Goal: Task Accomplishment & Management: Manage account settings

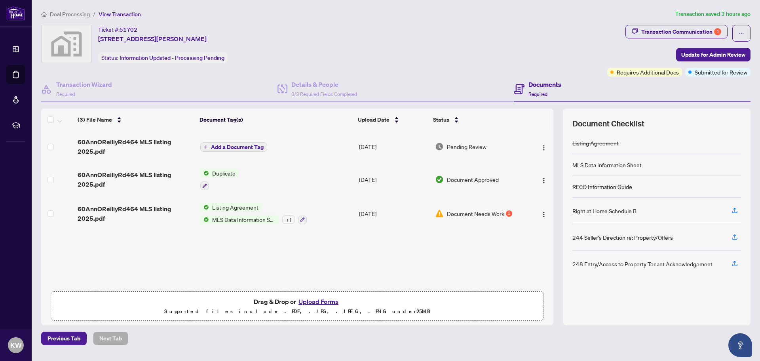
click at [76, 15] on span "Deal Processing" at bounding box center [70, 14] width 40 height 7
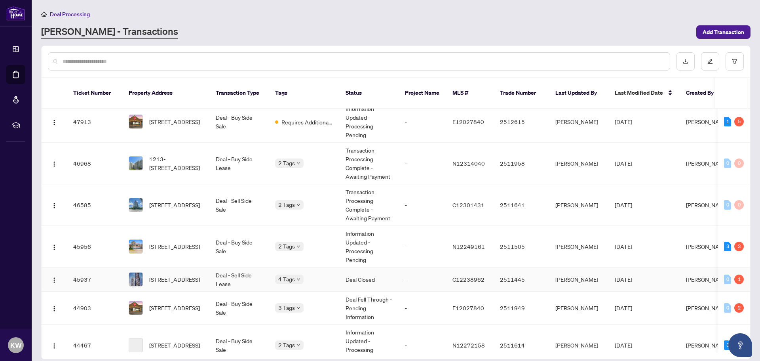
scroll to position [158, 0]
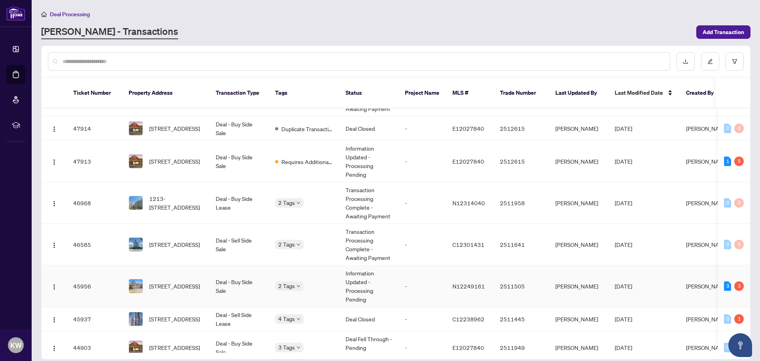
click at [289, 276] on body "Dashboard Deal Processing Mortgage Referrals rLearning KW [PERSON_NAME] [EMAIL_…" at bounding box center [380, 180] width 760 height 361
click at [189, 281] on span "[STREET_ADDRESS]" at bounding box center [174, 285] width 51 height 9
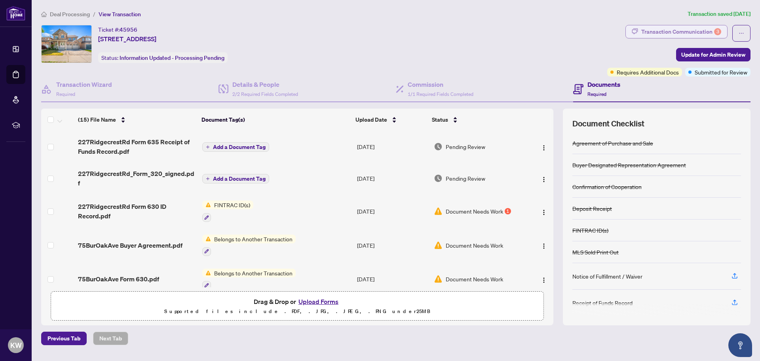
click at [667, 30] on div "Transaction Communication 3" at bounding box center [681, 31] width 80 height 13
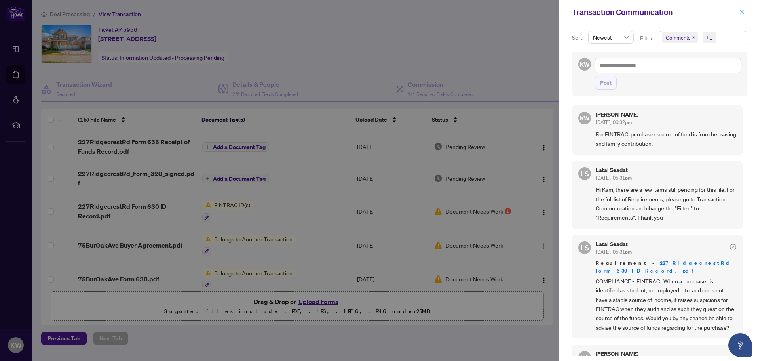
click at [744, 15] on icon "close" at bounding box center [742, 13] width 6 height 6
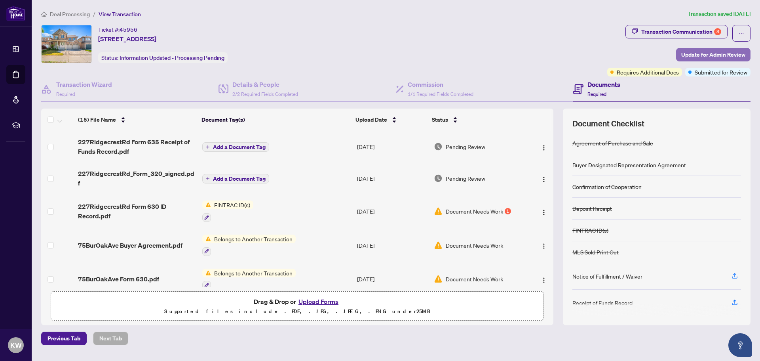
click at [707, 55] on span "Update for Admin Review" at bounding box center [713, 54] width 64 height 13
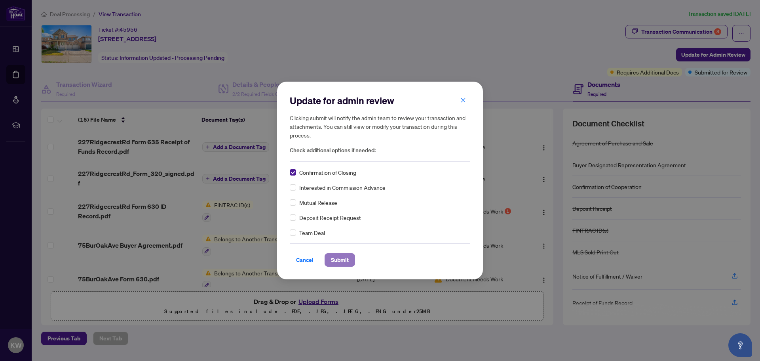
click at [342, 262] on span "Submit" at bounding box center [340, 259] width 18 height 13
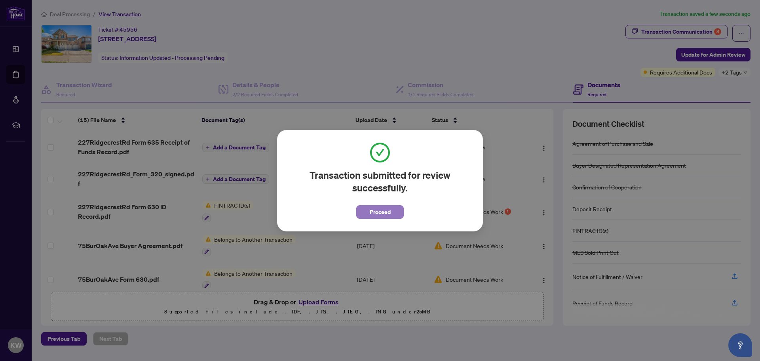
click at [360, 207] on button "Proceed" at bounding box center [380, 211] width 48 height 13
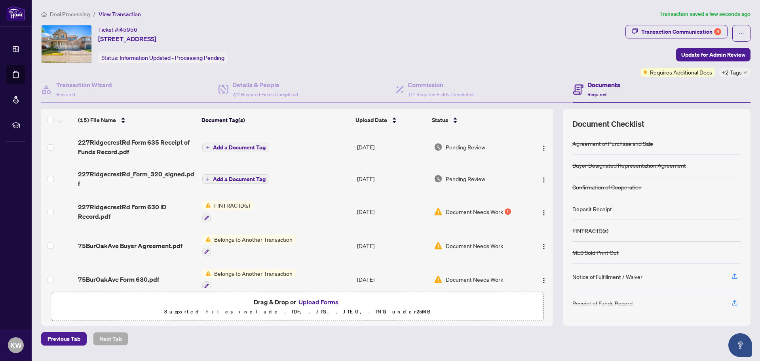
click at [63, 14] on span "Deal Processing" at bounding box center [70, 14] width 40 height 7
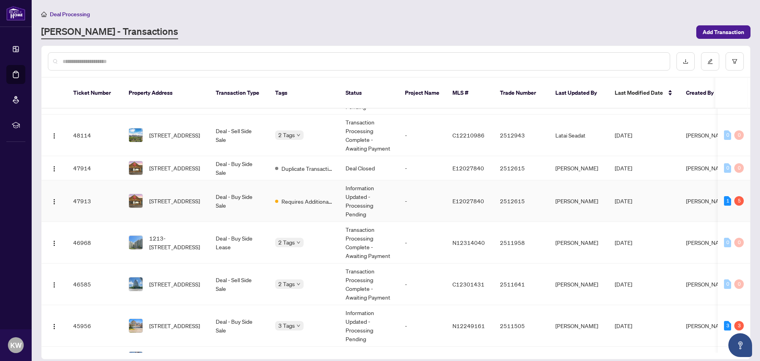
scroll to position [79, 0]
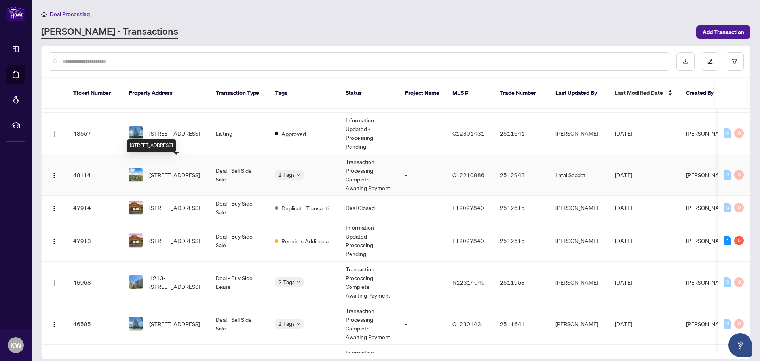
click at [165, 170] on span "[STREET_ADDRESS]" at bounding box center [174, 174] width 51 height 9
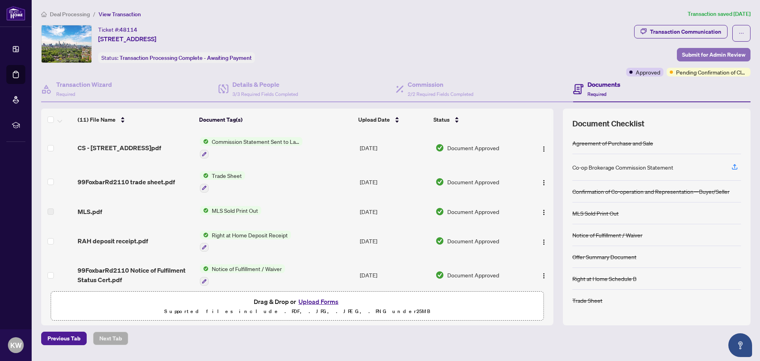
click at [701, 56] on span "Submit for Admin Review" at bounding box center [713, 54] width 63 height 13
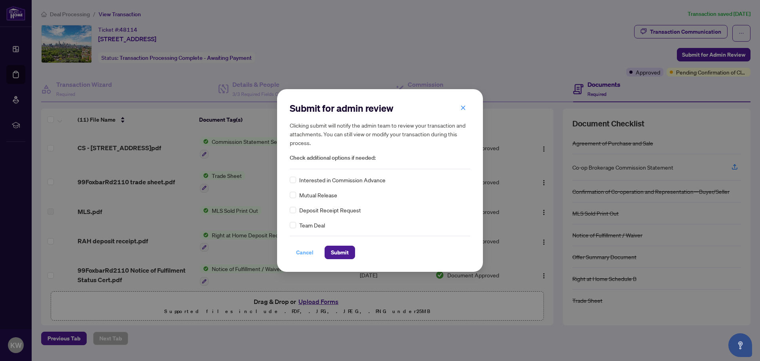
click at [301, 257] on span "Cancel" at bounding box center [304, 252] width 17 height 13
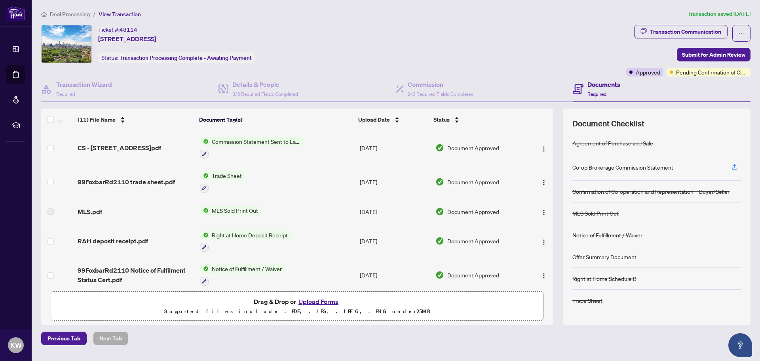
click at [80, 15] on span "Deal Processing" at bounding box center [70, 14] width 40 height 7
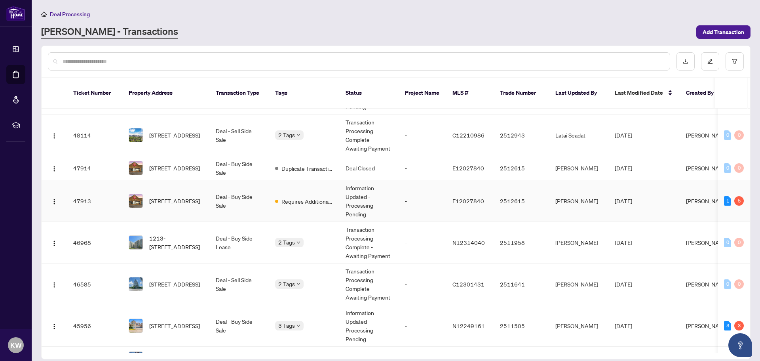
scroll to position [198, 0]
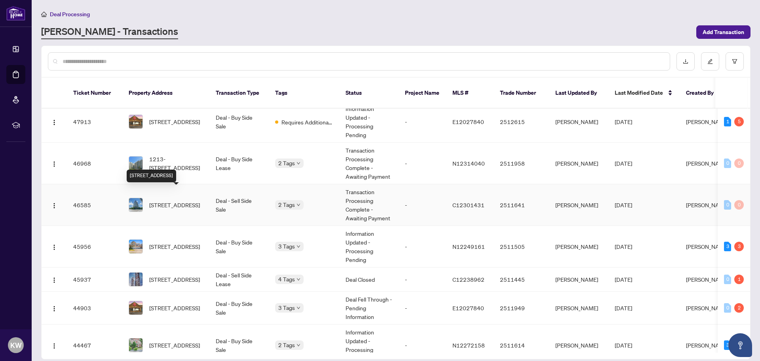
click at [177, 200] on span "[STREET_ADDRESS]" at bounding box center [174, 204] width 51 height 9
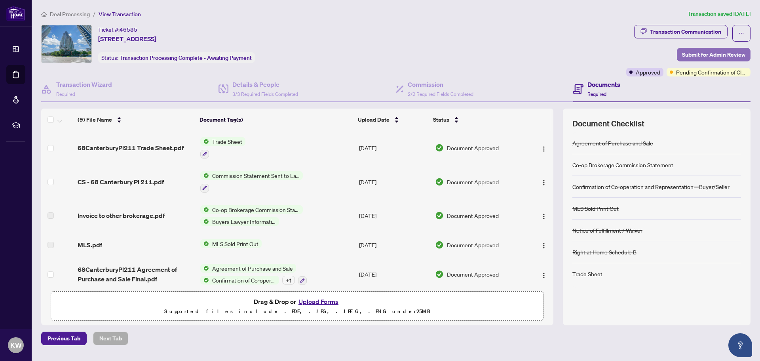
click at [701, 53] on span "Submit for Admin Review" at bounding box center [713, 54] width 63 height 13
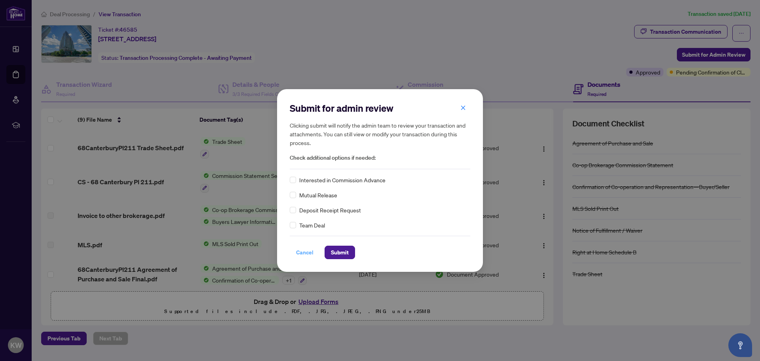
click at [307, 258] on span "Cancel" at bounding box center [304, 252] width 17 height 13
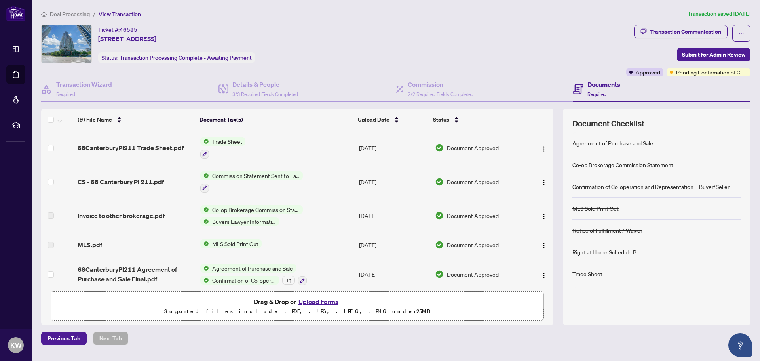
click at [82, 13] on span "Deal Processing" at bounding box center [70, 14] width 40 height 7
